Goal: Task Accomplishment & Management: Use online tool/utility

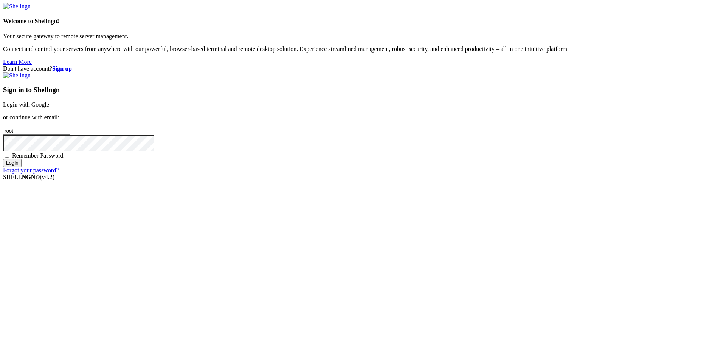
click at [49, 108] on link "Login with Google" at bounding box center [26, 104] width 46 height 6
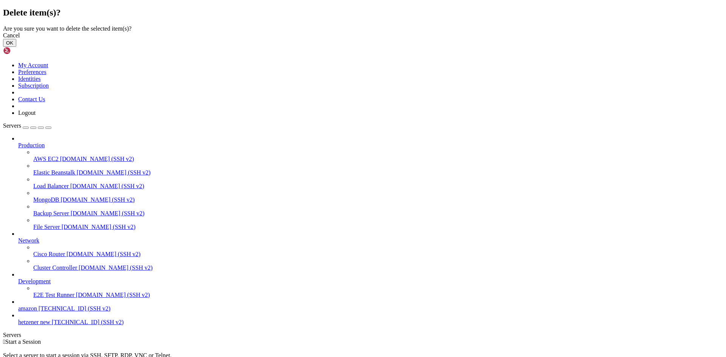
click at [16, 47] on button "OK" at bounding box center [9, 43] width 13 height 8
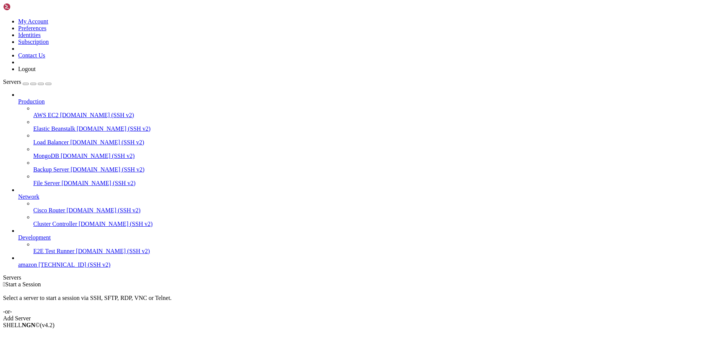
click at [36, 268] on span "amazon" at bounding box center [27, 265] width 19 height 6
click at [407, 315] on div "Add Server" at bounding box center [363, 318] width 720 height 7
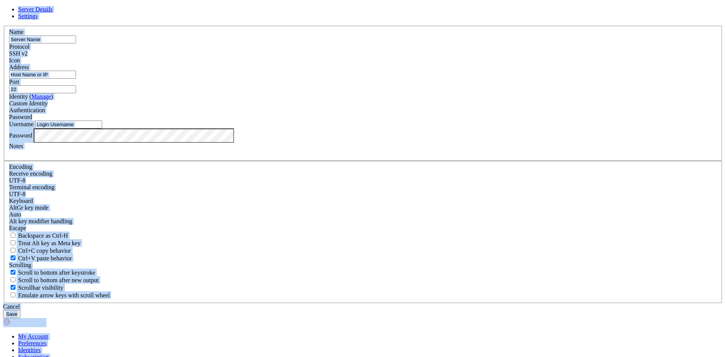
type input "root"
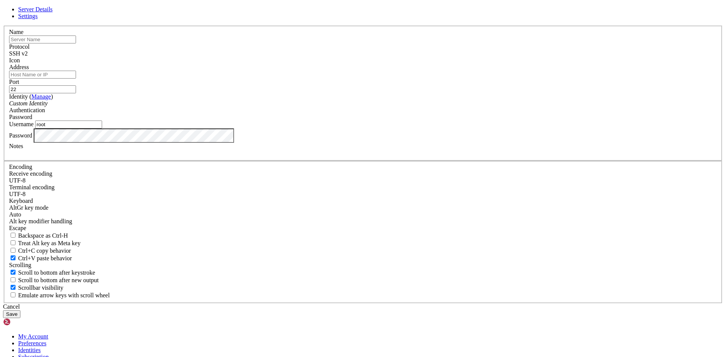
click at [76, 43] on input "text" at bounding box center [42, 40] width 67 height 8
type input "mining"
click at [76, 79] on input "Address" at bounding box center [42, 75] width 67 height 8
paste input "[TECHNICAL_ID]"
type input "[TECHNICAL_ID]"
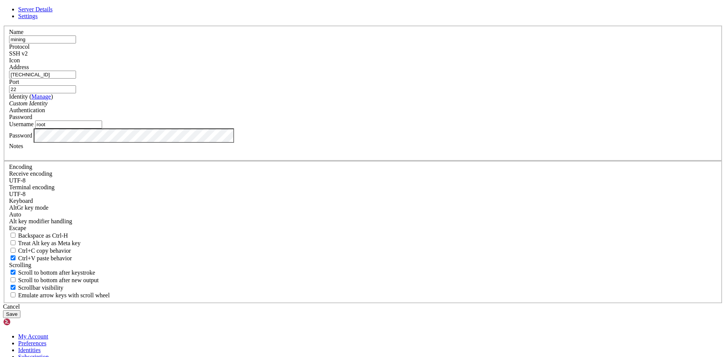
click at [102, 129] on input "root" at bounding box center [68, 125] width 67 height 8
click at [20, 310] on button "Save" at bounding box center [11, 314] width 17 height 8
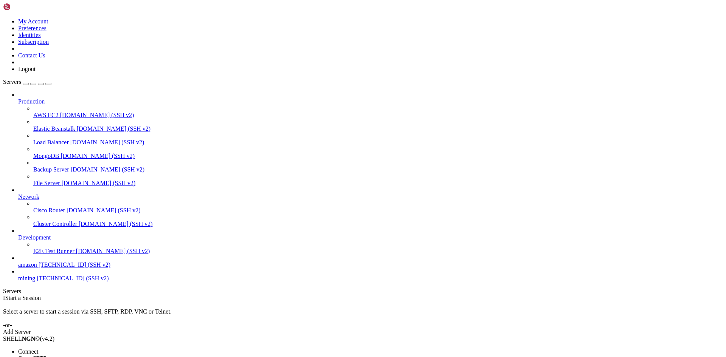
click at [38, 348] on span "Connect" at bounding box center [28, 351] width 20 height 6
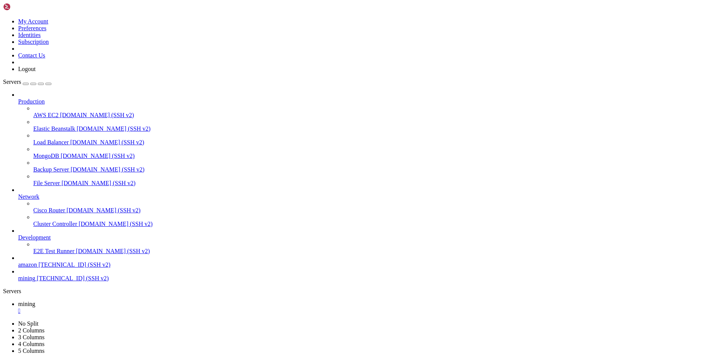
scroll to position [977, 0]
click at [131, 308] on div "" at bounding box center [370, 311] width 705 height 7
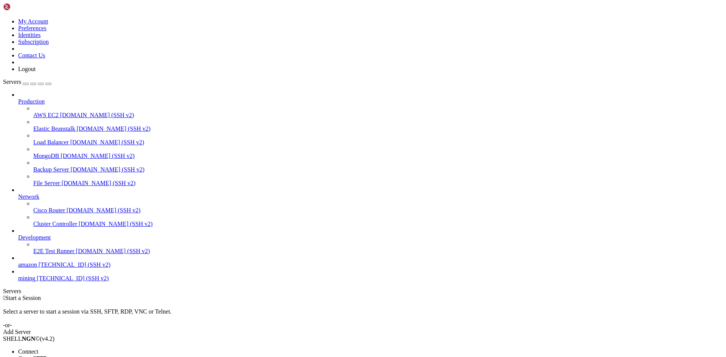
click at [38, 348] on span "Connect" at bounding box center [28, 351] width 20 height 6
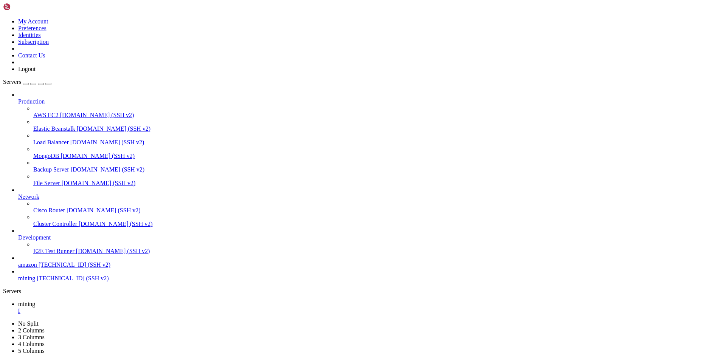
scroll to position [1279, 0]
drag, startPoint x: 227, startPoint y: 702, endPoint x: 127, endPoint y: 666, distance: 106.8
